Goal: Navigation & Orientation: Find specific page/section

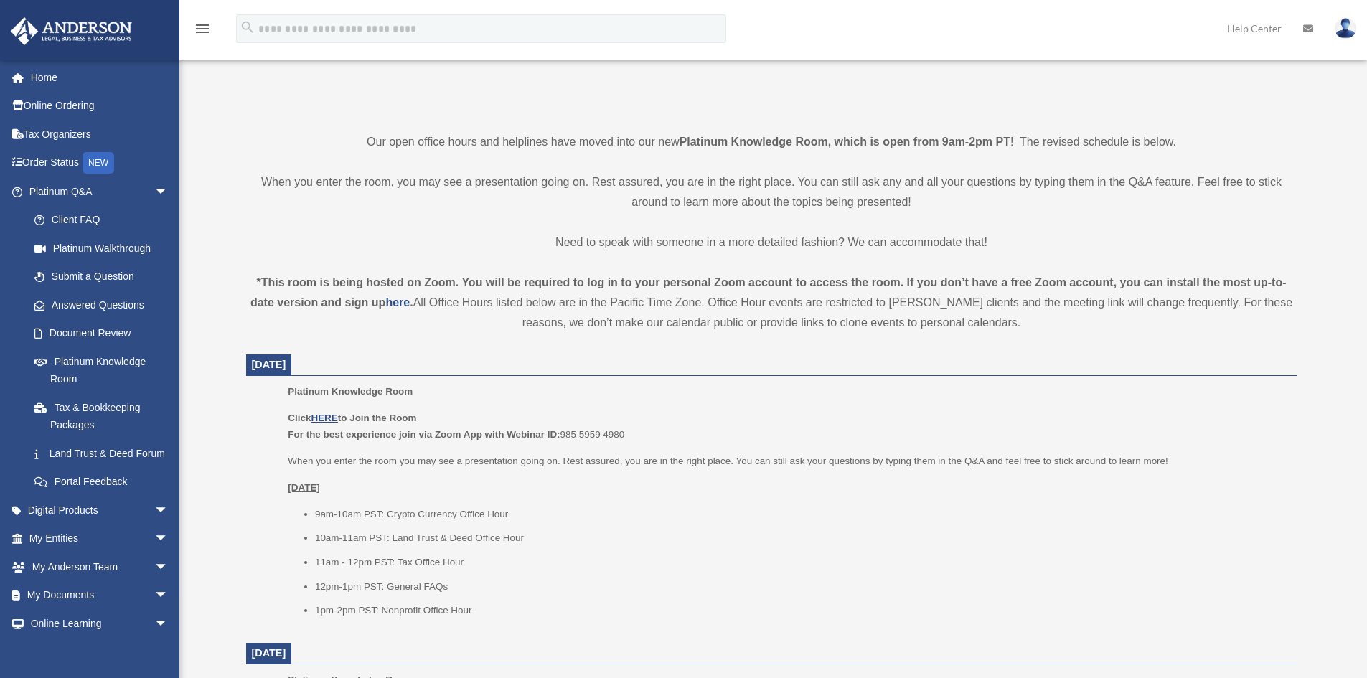
scroll to position [287, 0]
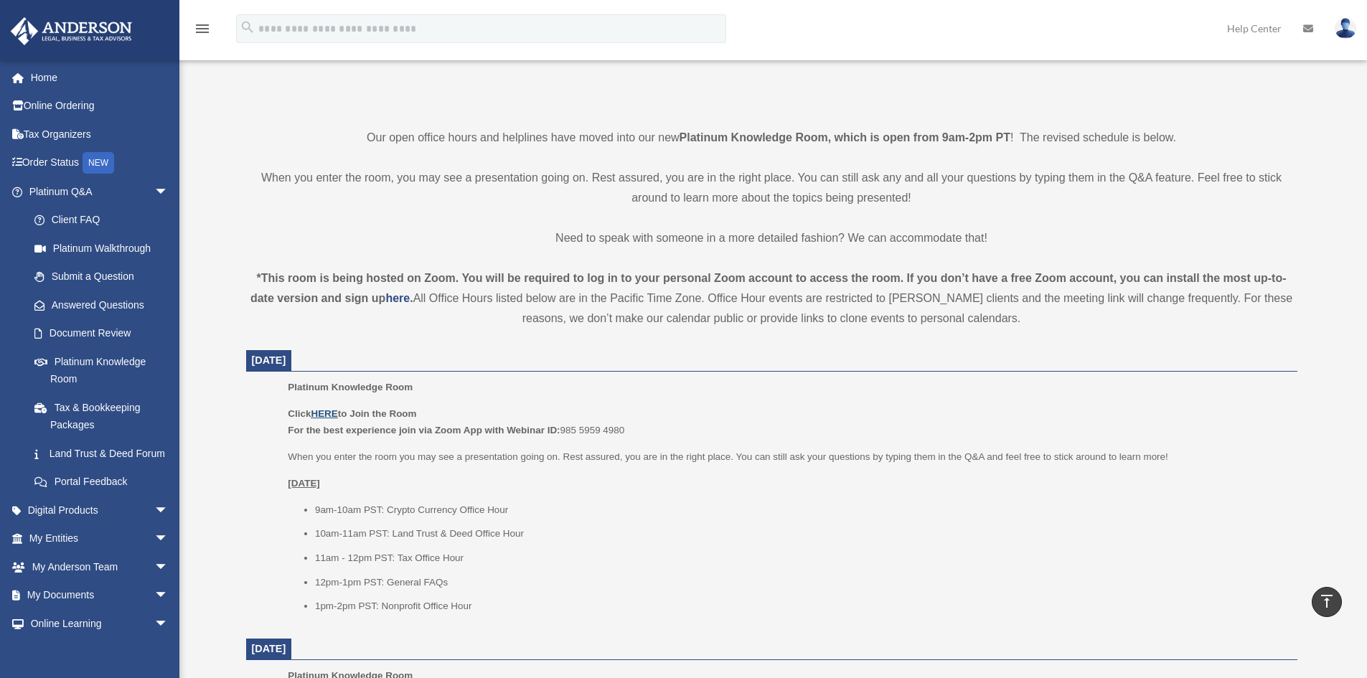
click at [334, 410] on u "HERE" at bounding box center [324, 413] width 27 height 11
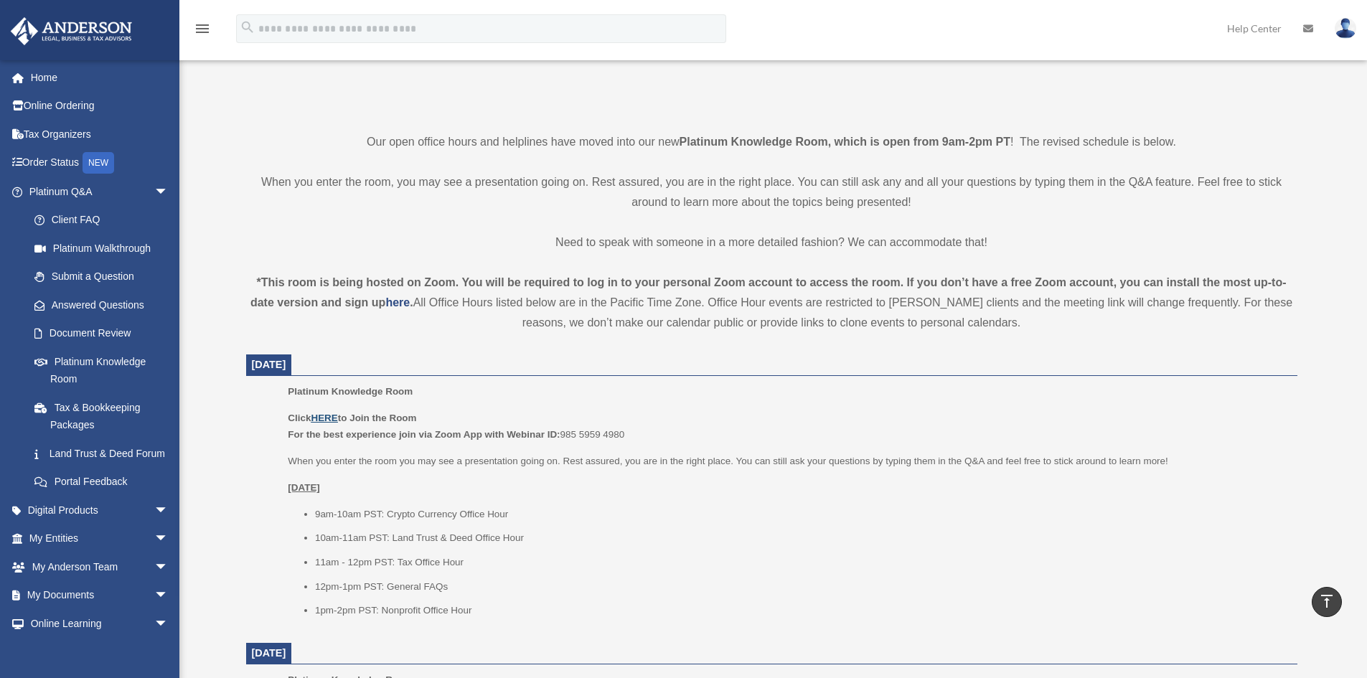
scroll to position [0, 0]
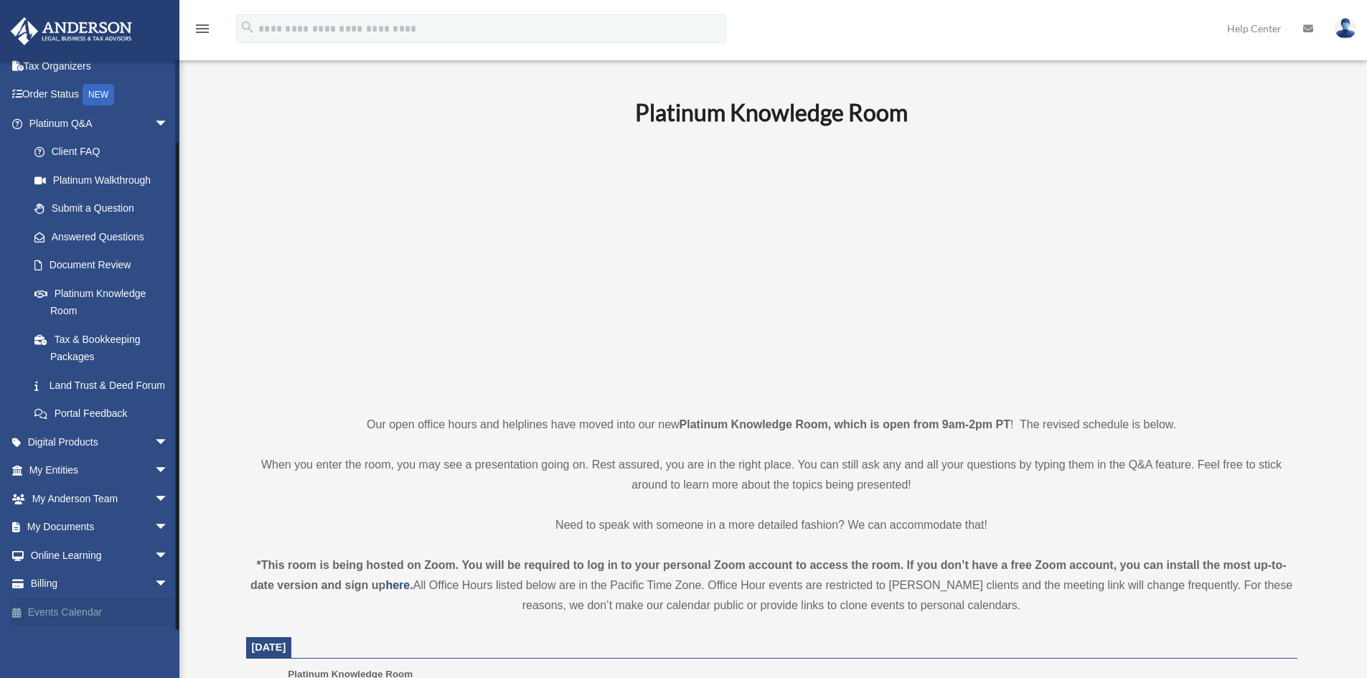
scroll to position [85, 0]
click at [106, 605] on link "Events Calendar" at bounding box center [100, 612] width 180 height 29
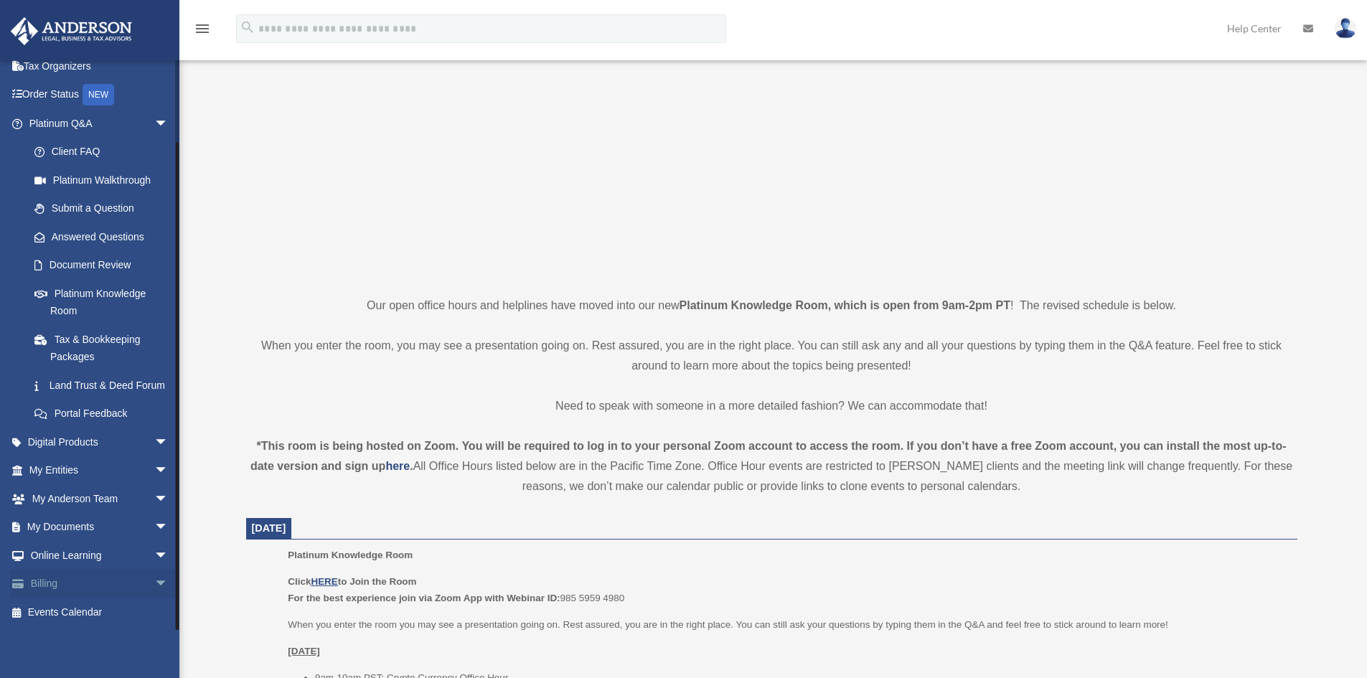
scroll to position [144, 0]
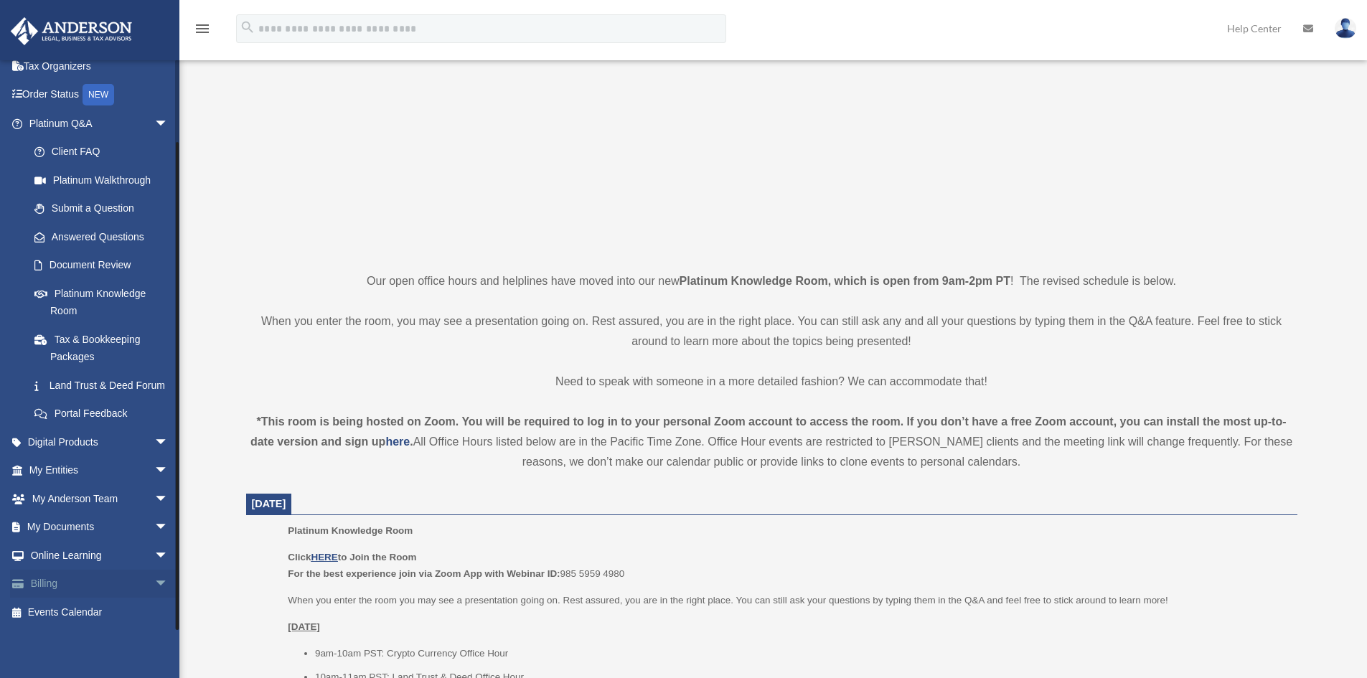
click at [154, 580] on span "arrow_drop_down" at bounding box center [168, 584] width 29 height 29
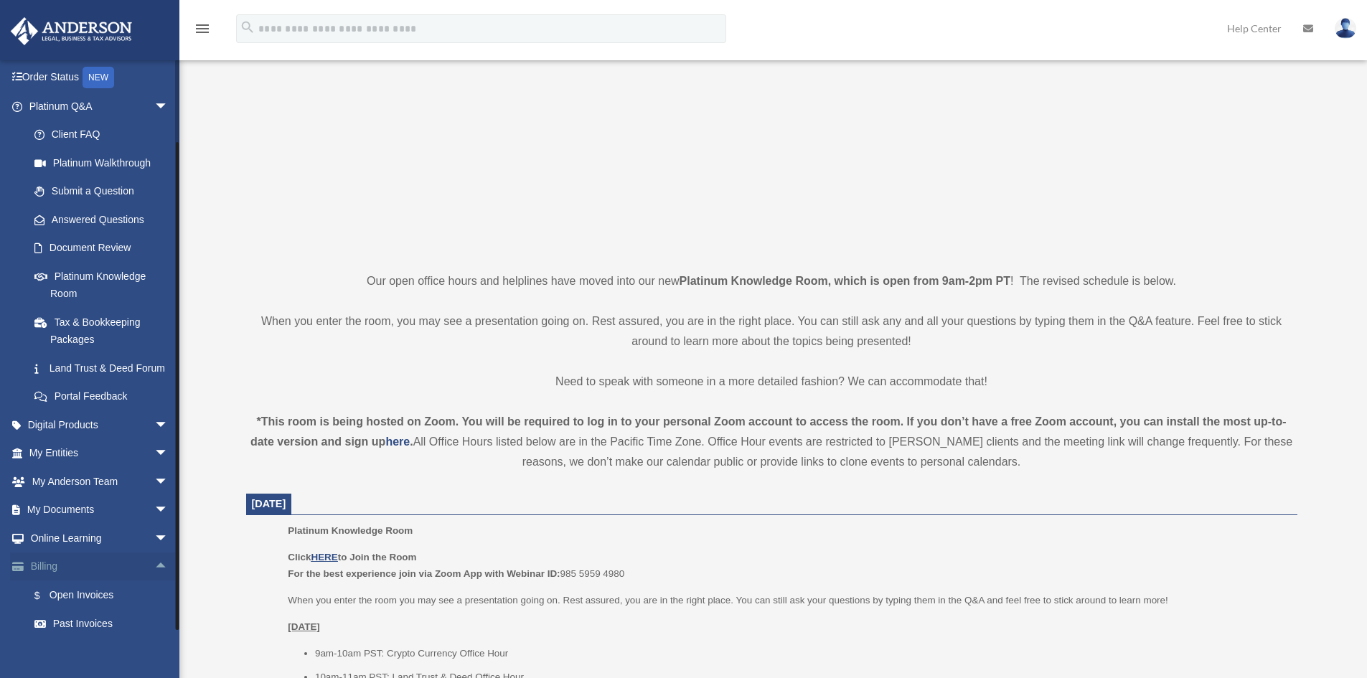
click at [71, 581] on link "Billing arrow_drop_up" at bounding box center [100, 567] width 180 height 29
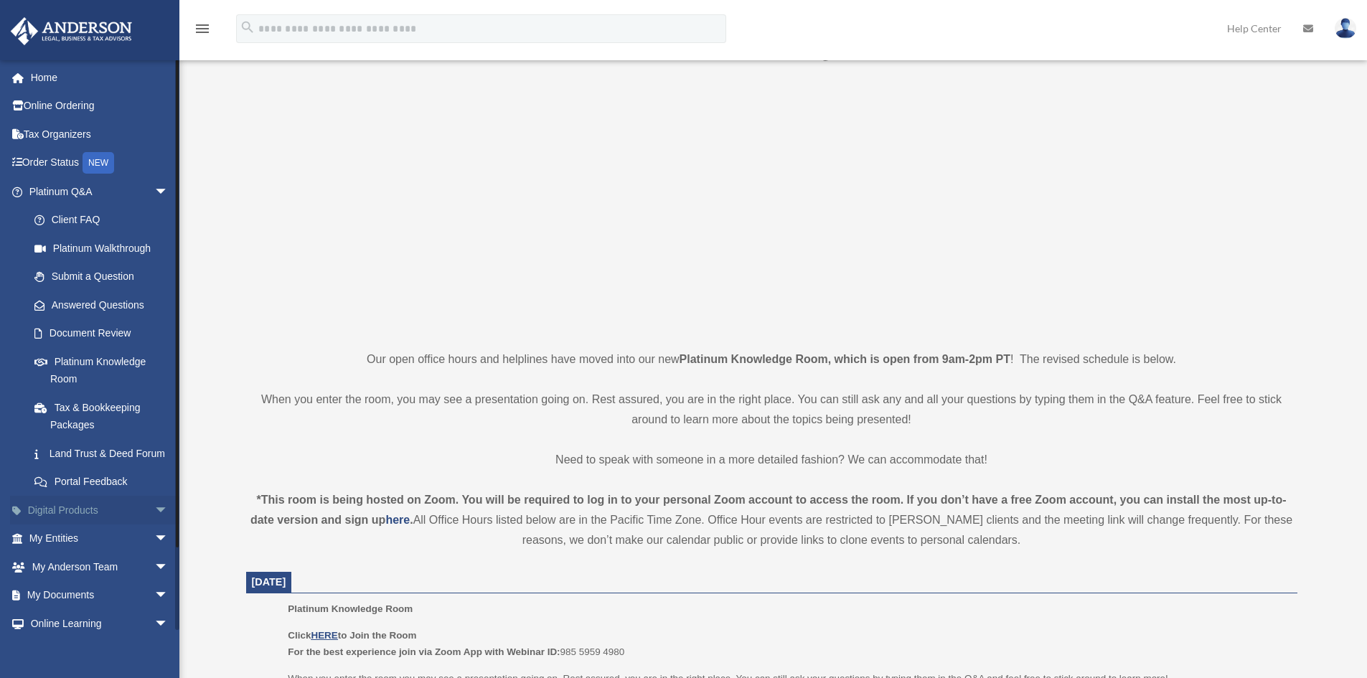
scroll to position [0, 0]
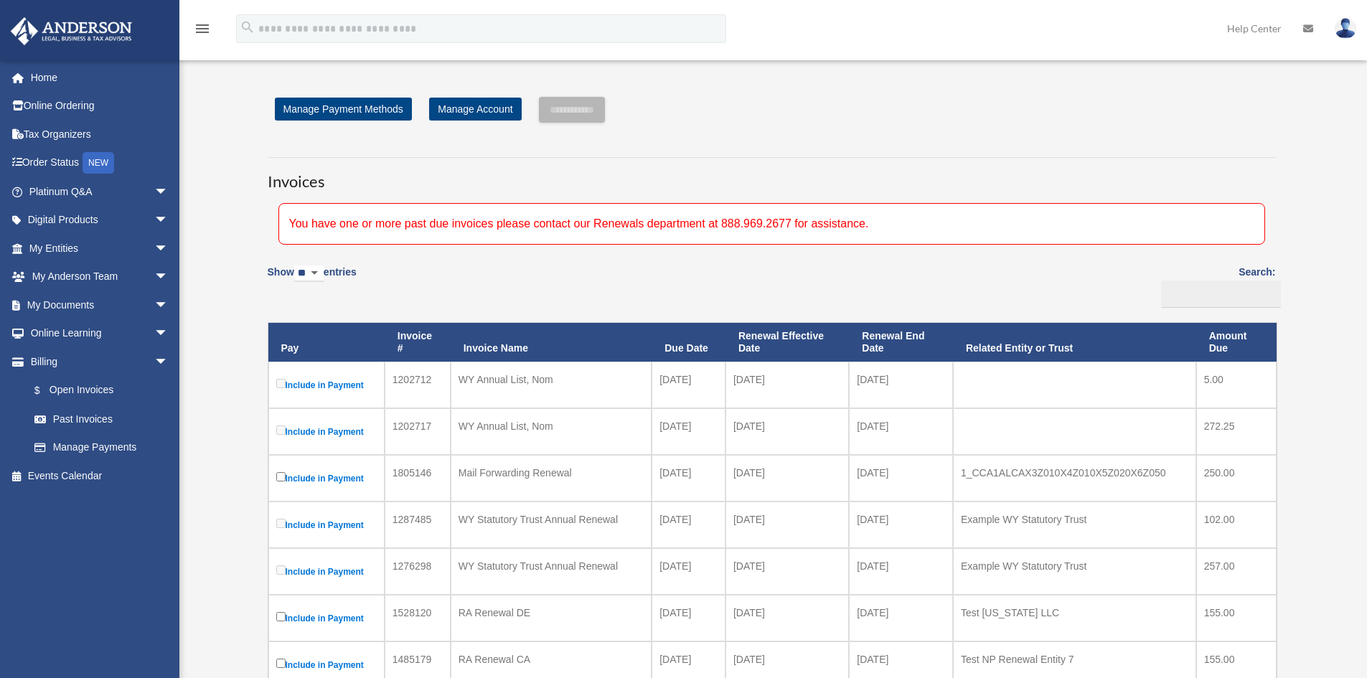
click at [163, 306] on span "arrow_drop_down" at bounding box center [168, 305] width 29 height 29
click at [154, 475] on span "arrow_drop_down" at bounding box center [168, 475] width 29 height 29
click at [154, 302] on span "arrow_drop_up" at bounding box center [168, 305] width 29 height 29
click at [154, 281] on span "arrow_drop_down" at bounding box center [168, 277] width 29 height 29
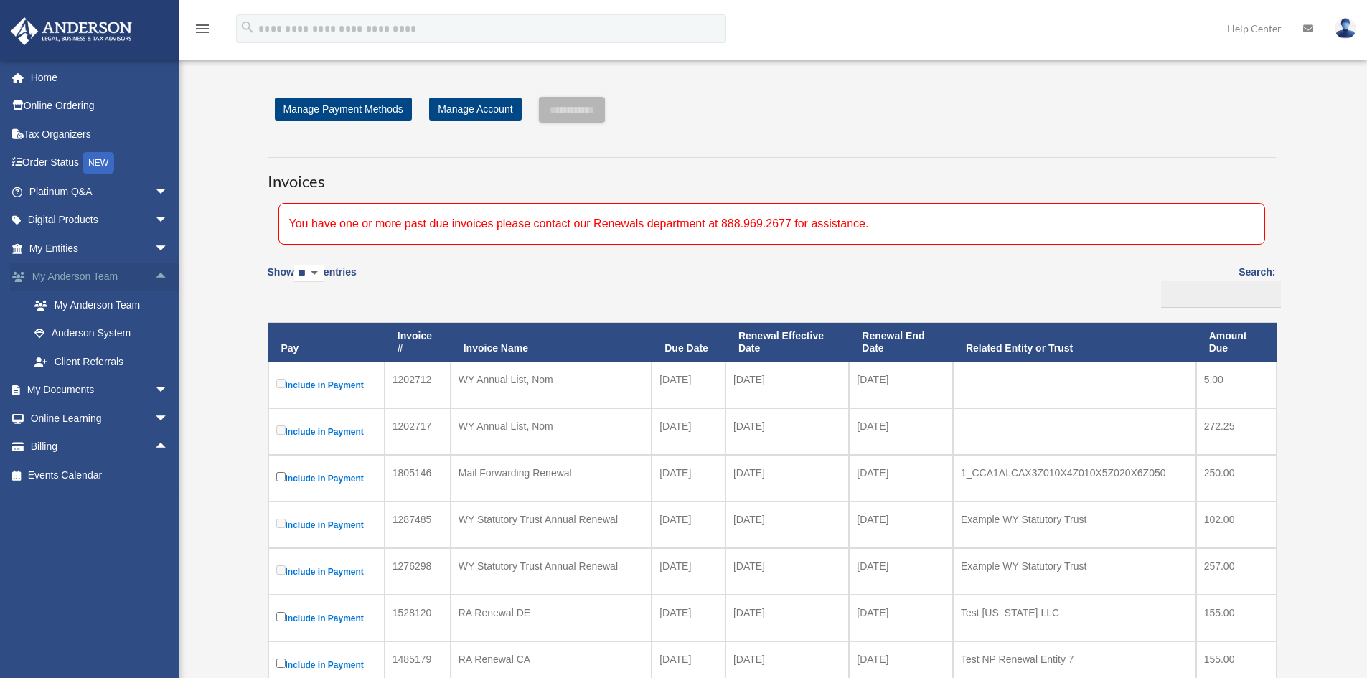
click at [154, 281] on span "arrow_drop_up" at bounding box center [168, 277] width 29 height 29
click at [154, 281] on span "arrow_drop_down" at bounding box center [168, 277] width 29 height 29
click at [158, 245] on span "arrow_drop_down" at bounding box center [168, 248] width 29 height 29
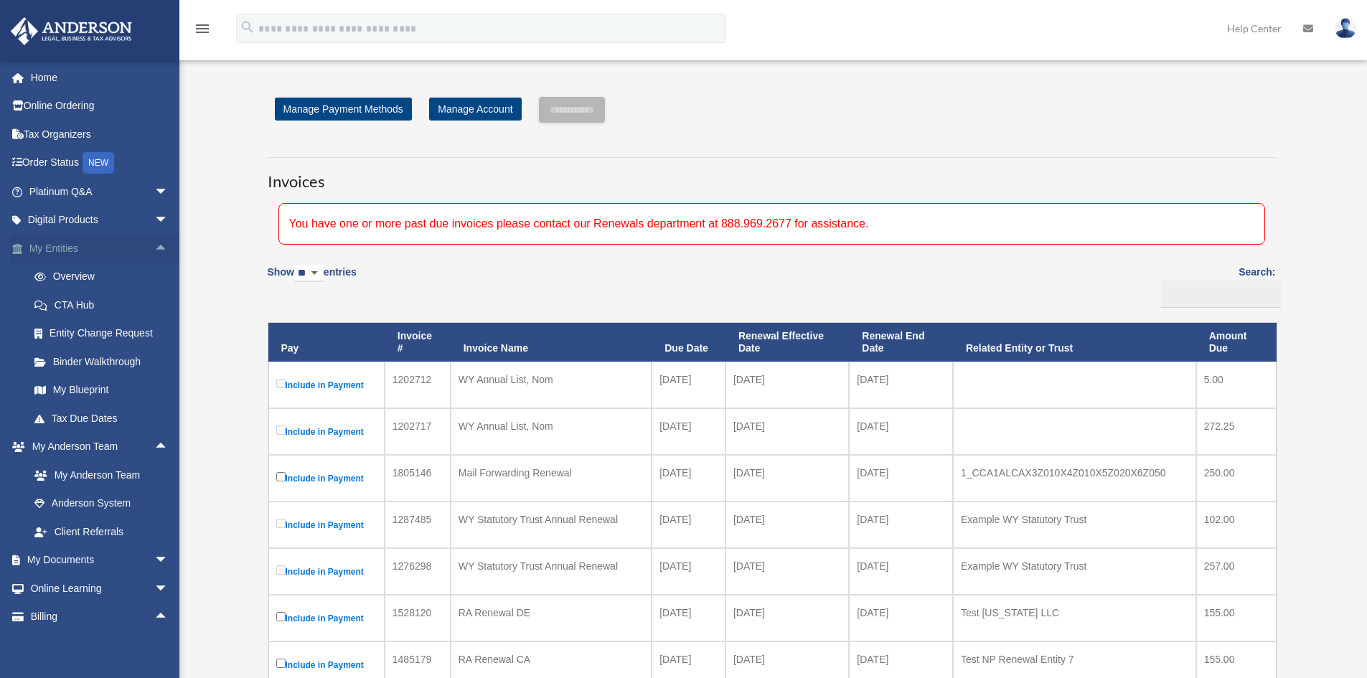
click at [158, 245] on span "arrow_drop_up" at bounding box center [168, 248] width 29 height 29
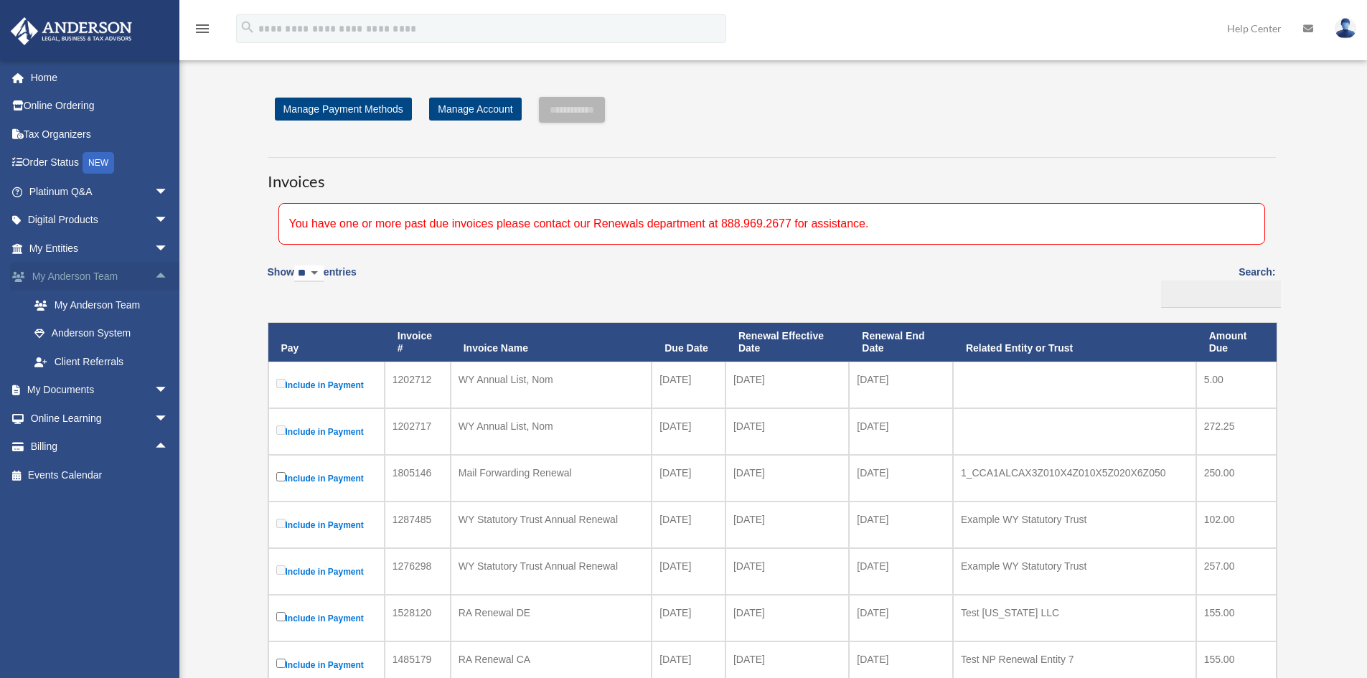
click at [154, 268] on span "arrow_drop_up" at bounding box center [168, 277] width 29 height 29
click at [154, 225] on span "arrow_drop_down" at bounding box center [168, 220] width 29 height 29
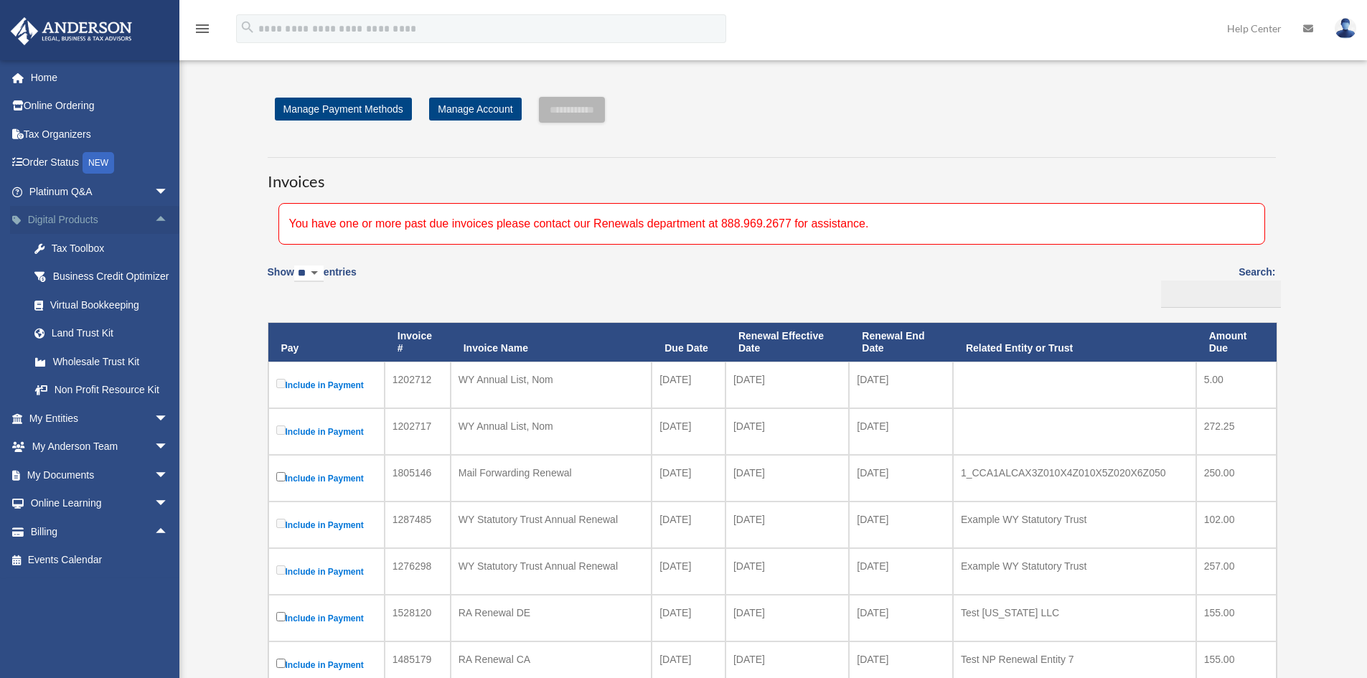
click at [154, 225] on span "arrow_drop_up" at bounding box center [168, 220] width 29 height 29
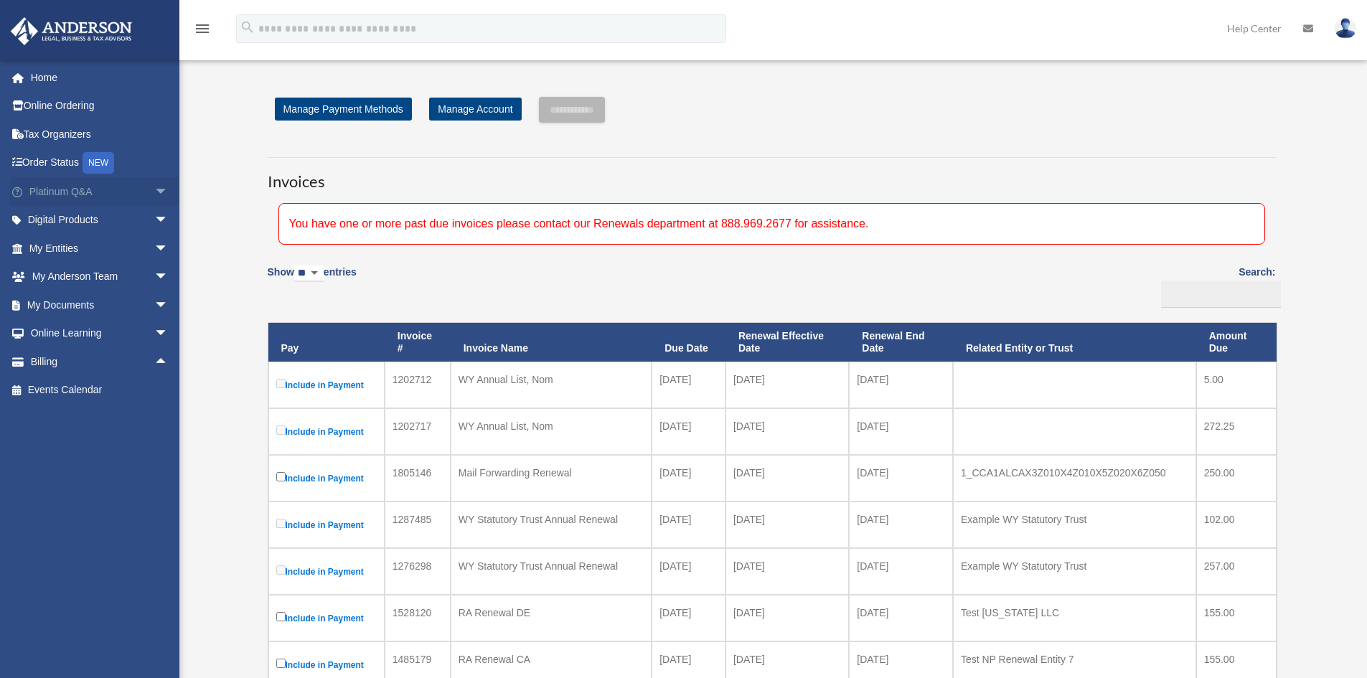
click at [154, 193] on span "arrow_drop_down" at bounding box center [168, 191] width 29 height 29
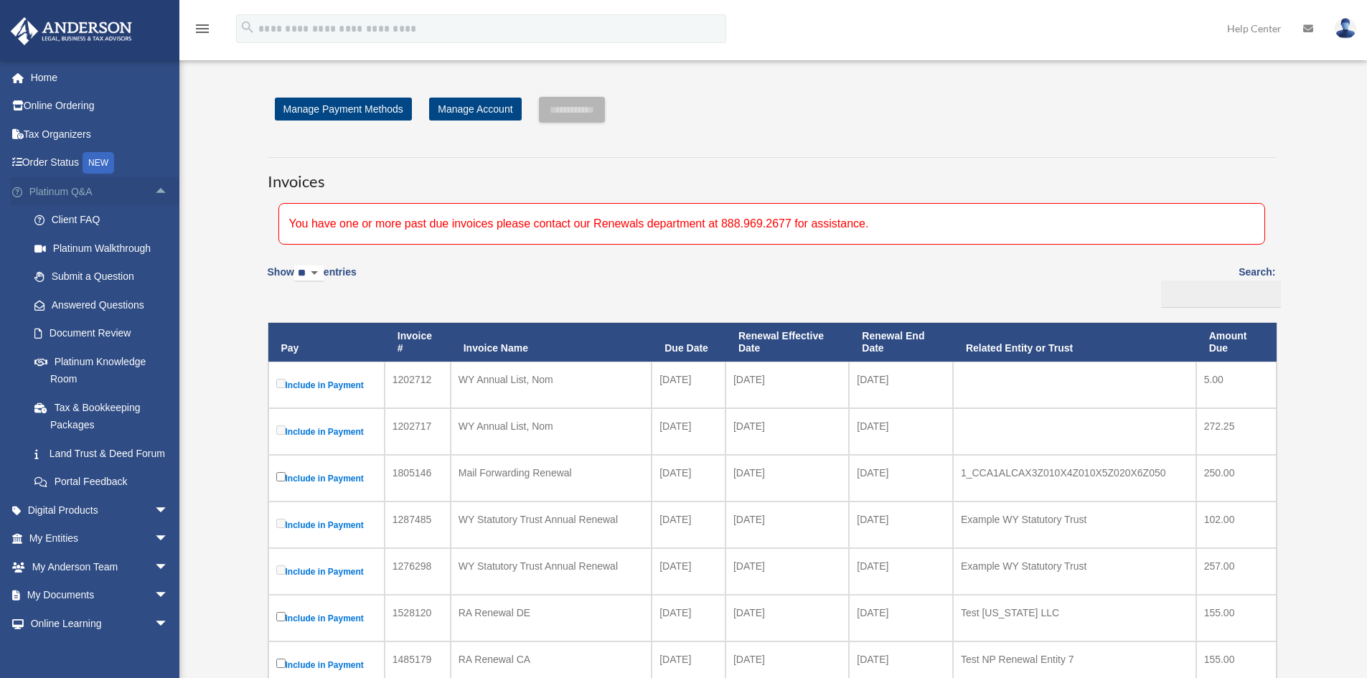
click at [154, 193] on span "arrow_drop_up" at bounding box center [168, 191] width 29 height 29
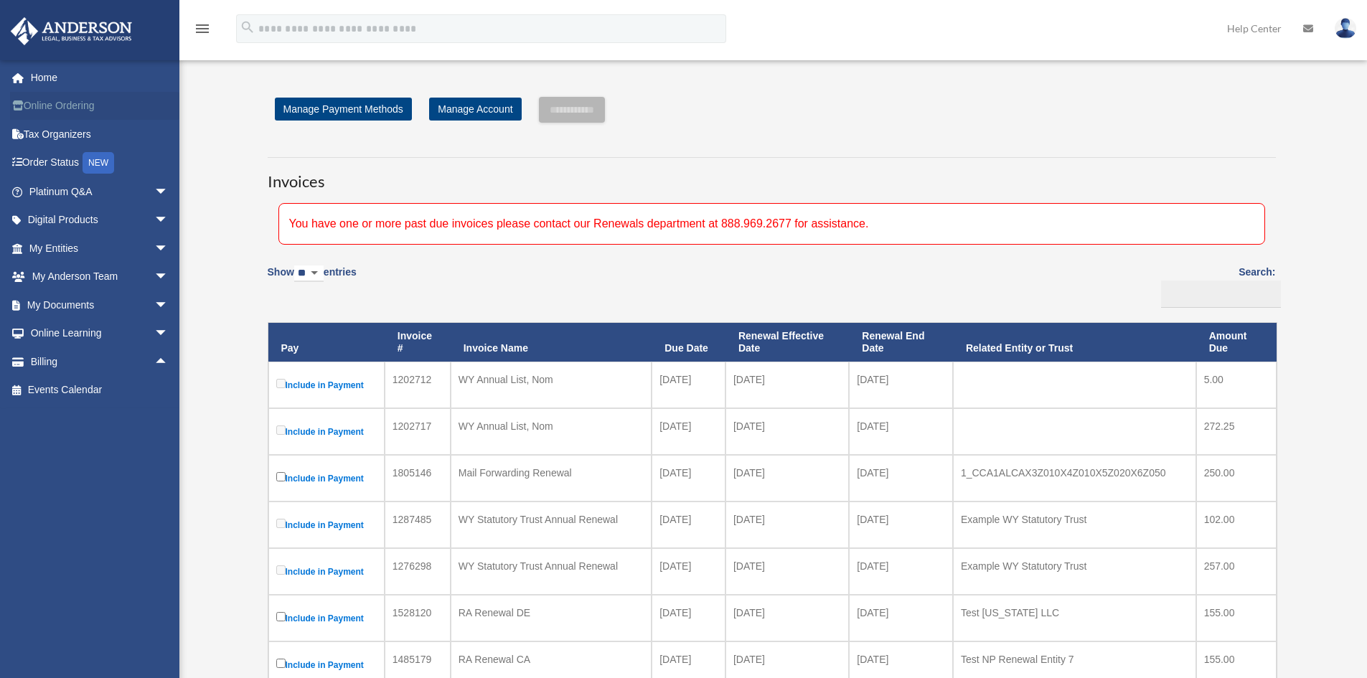
click at [174, 111] on link "Online Ordering" at bounding box center [100, 106] width 180 height 29
click at [100, 78] on link "Home" at bounding box center [100, 77] width 180 height 29
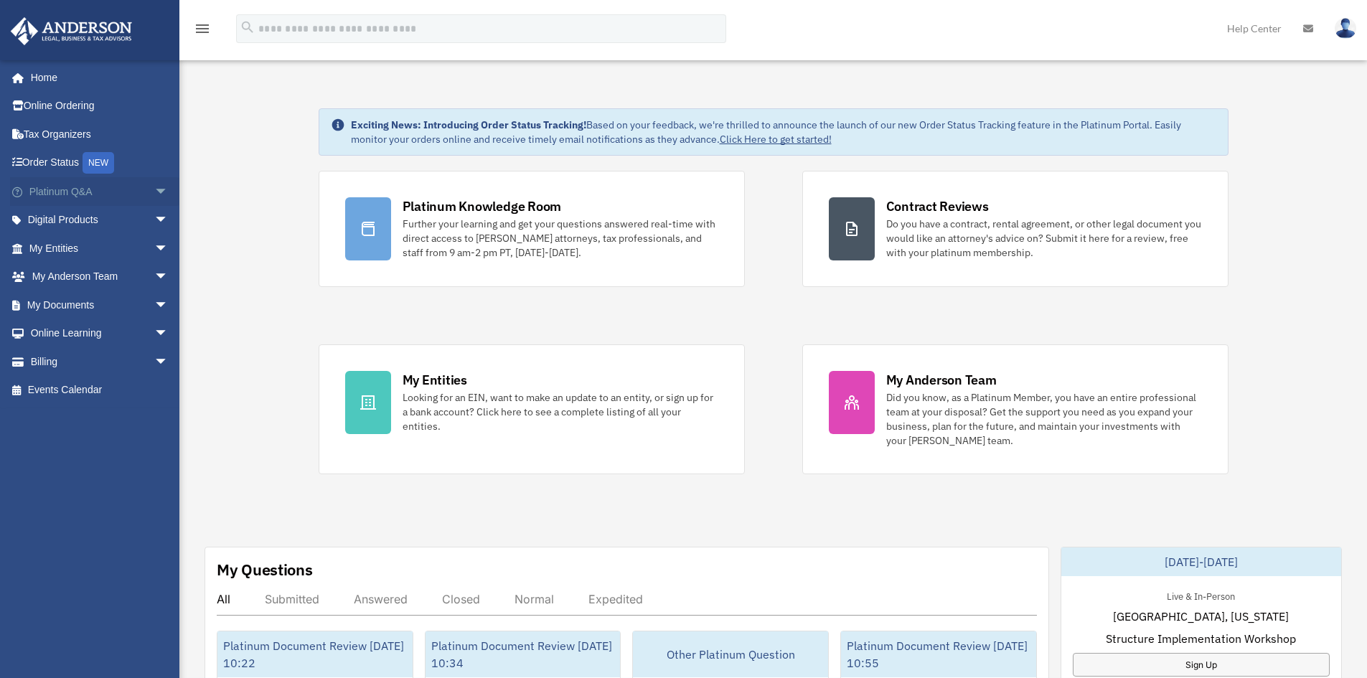
click at [154, 195] on span "arrow_drop_down" at bounding box center [168, 191] width 29 height 29
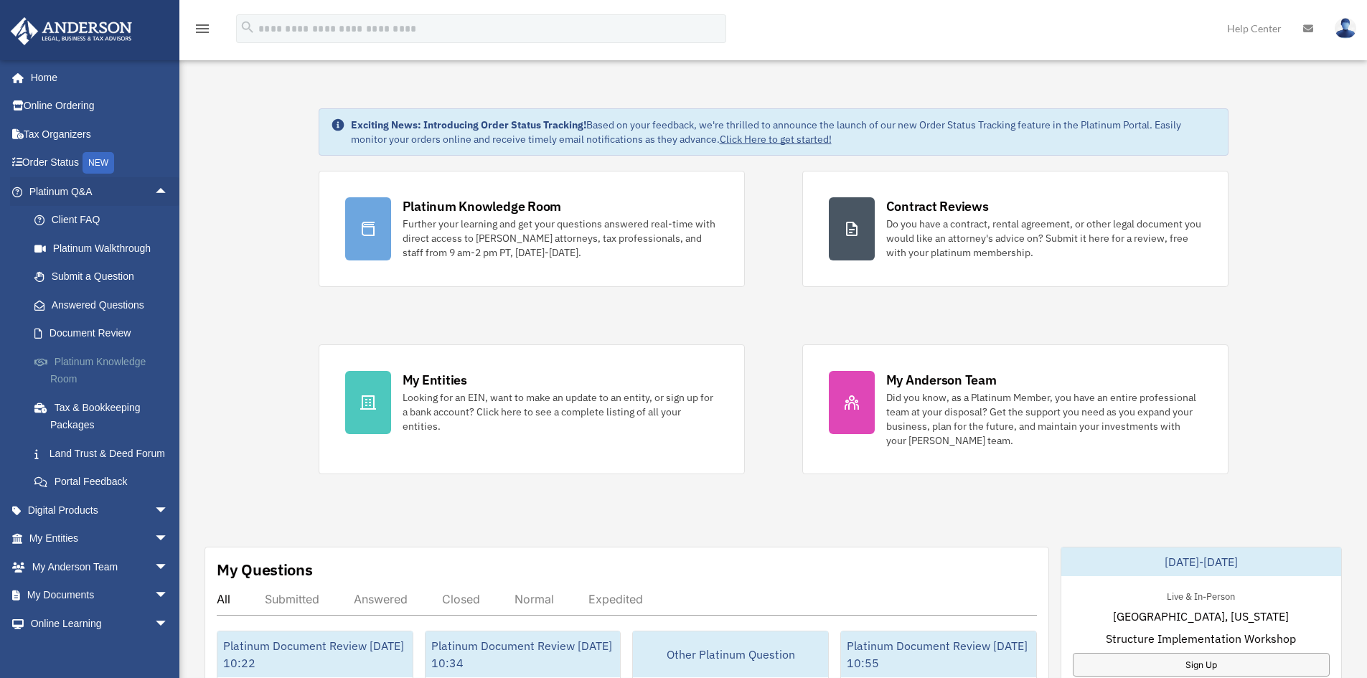
click at [104, 367] on link "Platinum Knowledge Room" at bounding box center [105, 370] width 170 height 46
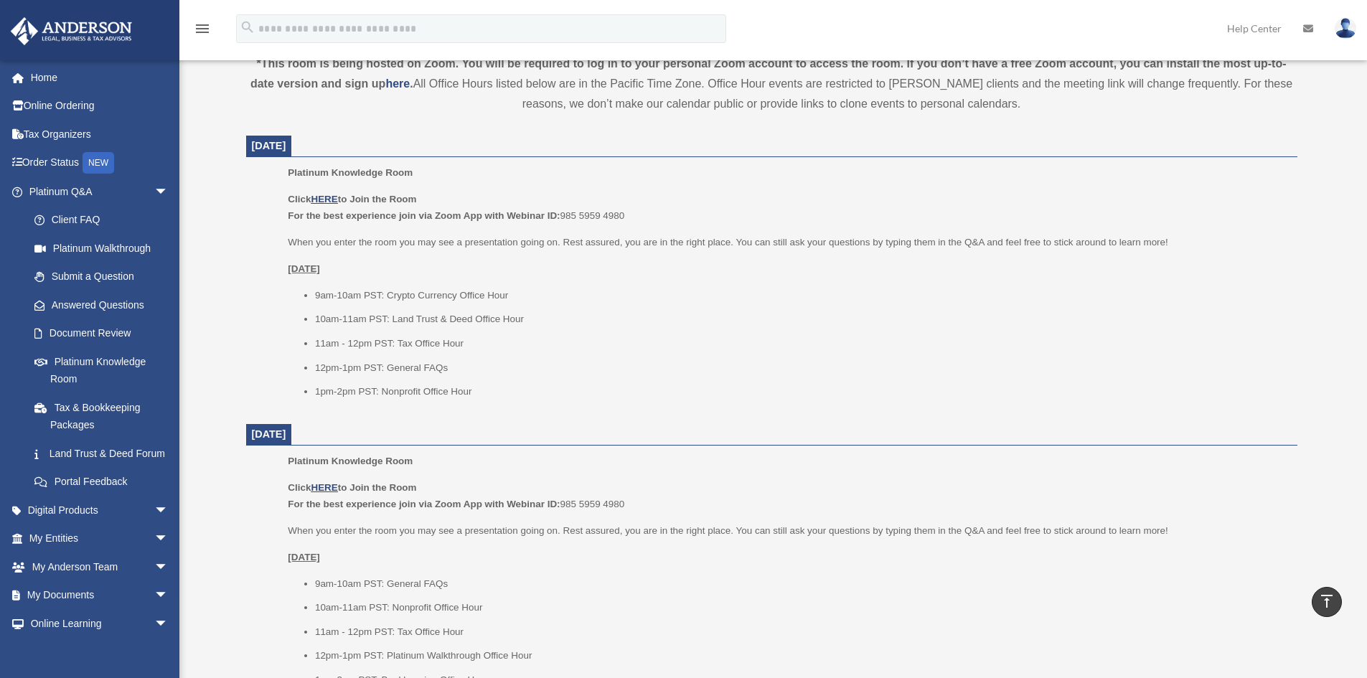
scroll to position [502, 0]
click at [330, 487] on u "HERE" at bounding box center [324, 487] width 27 height 11
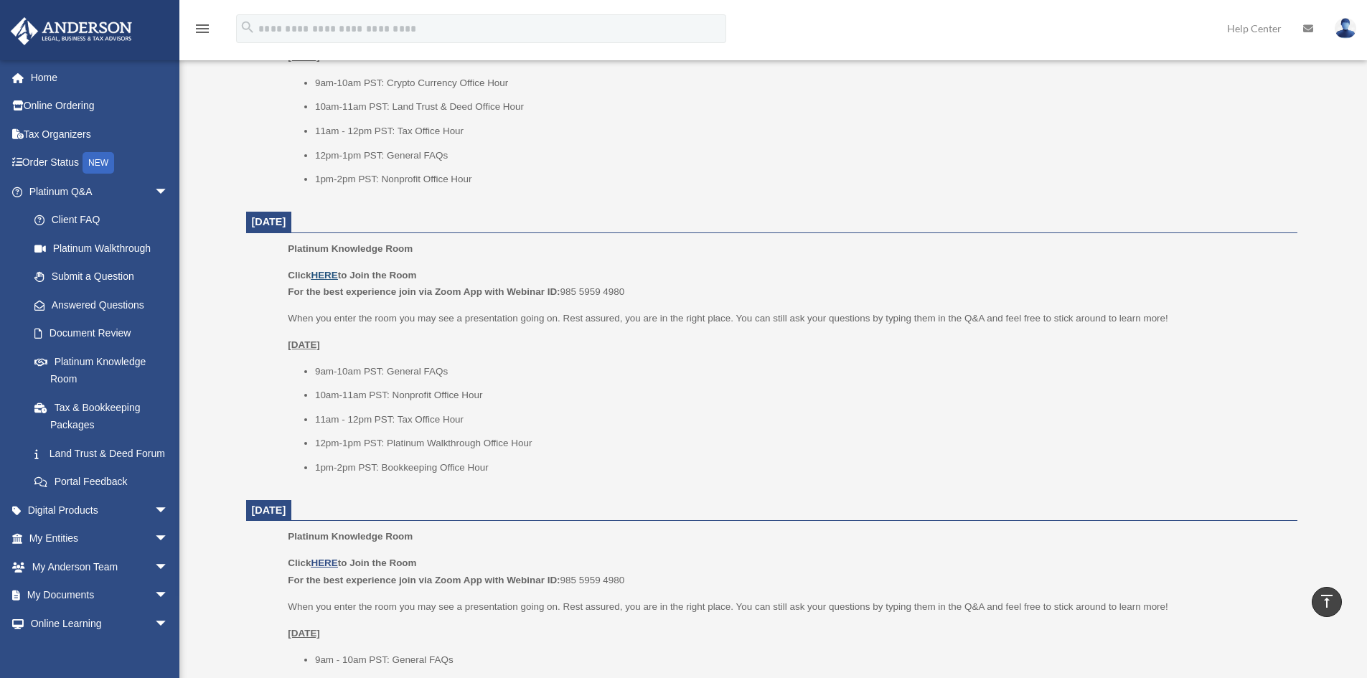
scroll to position [718, 0]
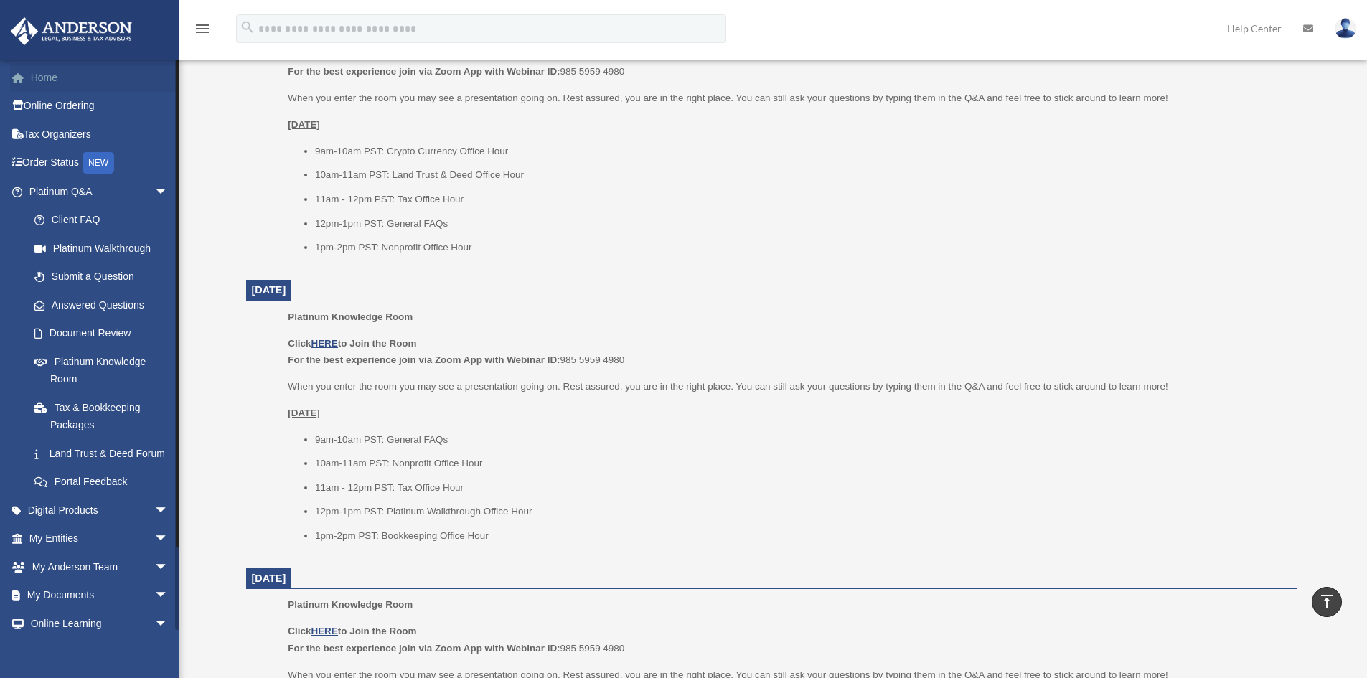
click at [68, 73] on link "Home" at bounding box center [100, 77] width 180 height 29
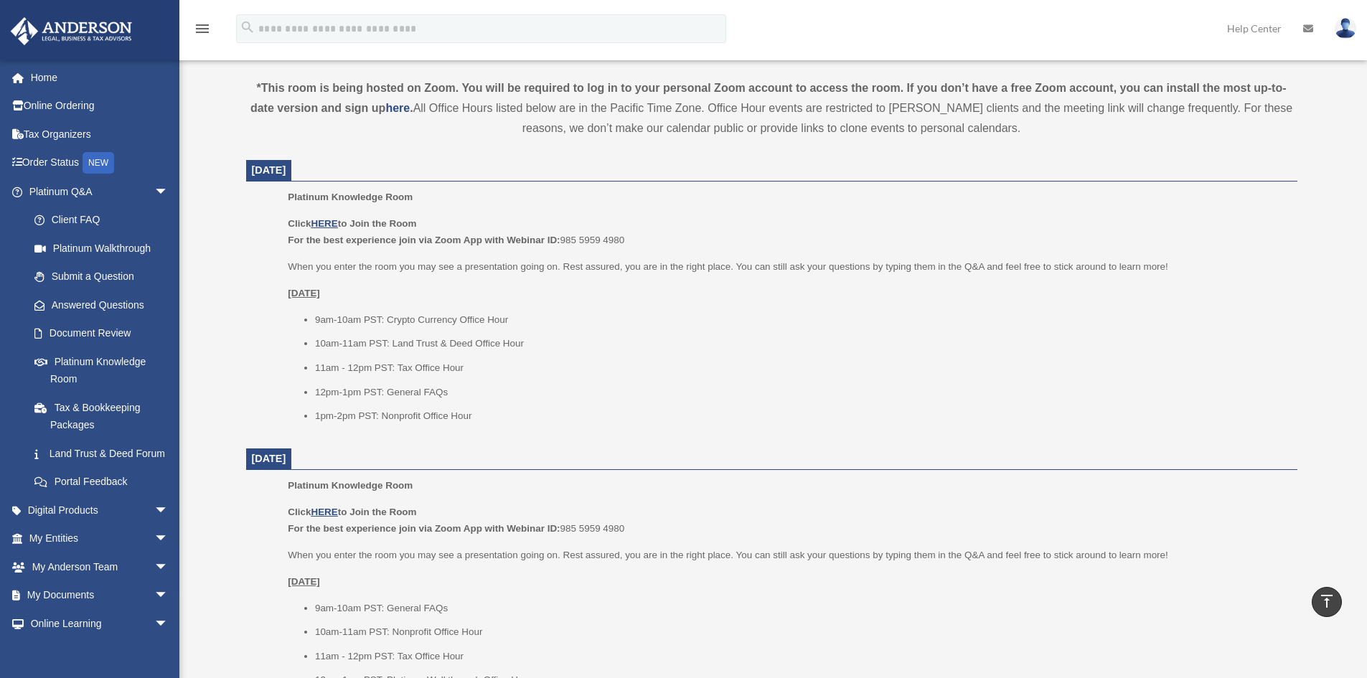
scroll to position [431, 0]
